Goal: Information Seeking & Learning: Find contact information

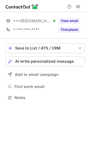
scroll to position [94, 88]
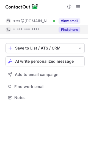
click at [70, 31] on button "Find phone" at bounding box center [70, 29] width 22 height 5
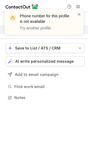
scroll to position [85, 88]
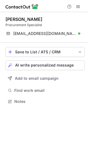
scroll to position [98, 88]
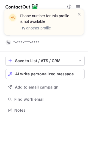
scroll to position [106, 88]
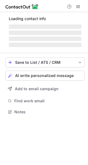
scroll to position [106, 88]
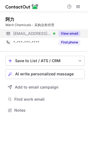
click at [68, 34] on button "View email" at bounding box center [70, 33] width 22 height 5
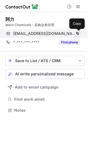
click at [77, 33] on span at bounding box center [77, 33] width 4 height 4
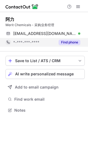
click at [75, 42] on button "Find phone" at bounding box center [70, 42] width 22 height 5
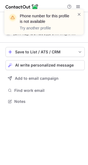
scroll to position [98, 88]
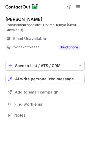
scroll to position [111, 88]
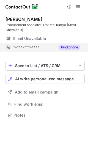
click at [63, 46] on button "Find phone" at bounding box center [70, 47] width 22 height 5
